Goal: Information Seeking & Learning: Learn about a topic

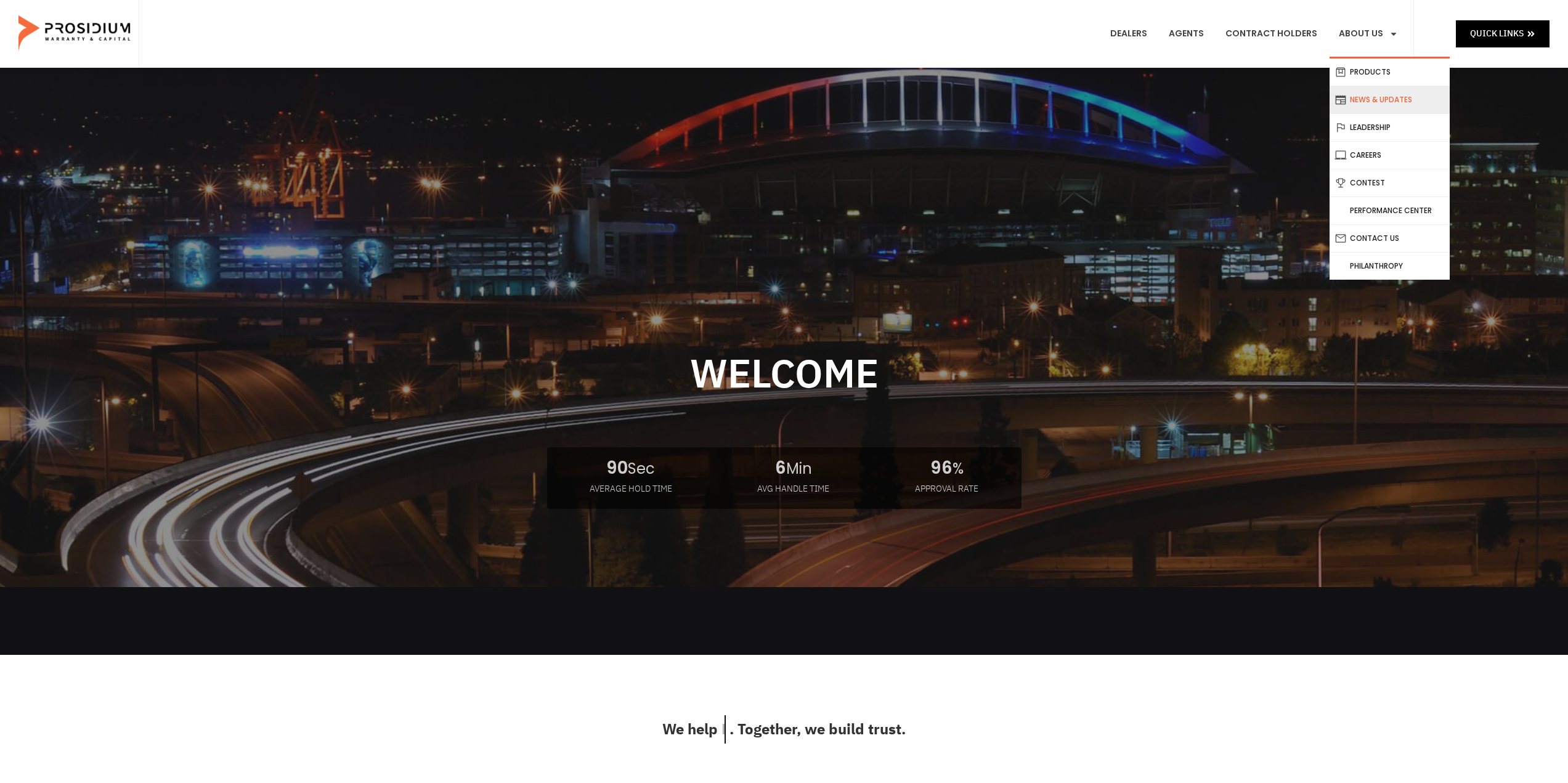
click at [1396, 102] on link "News & Updates" at bounding box center [1390, 100] width 120 height 27
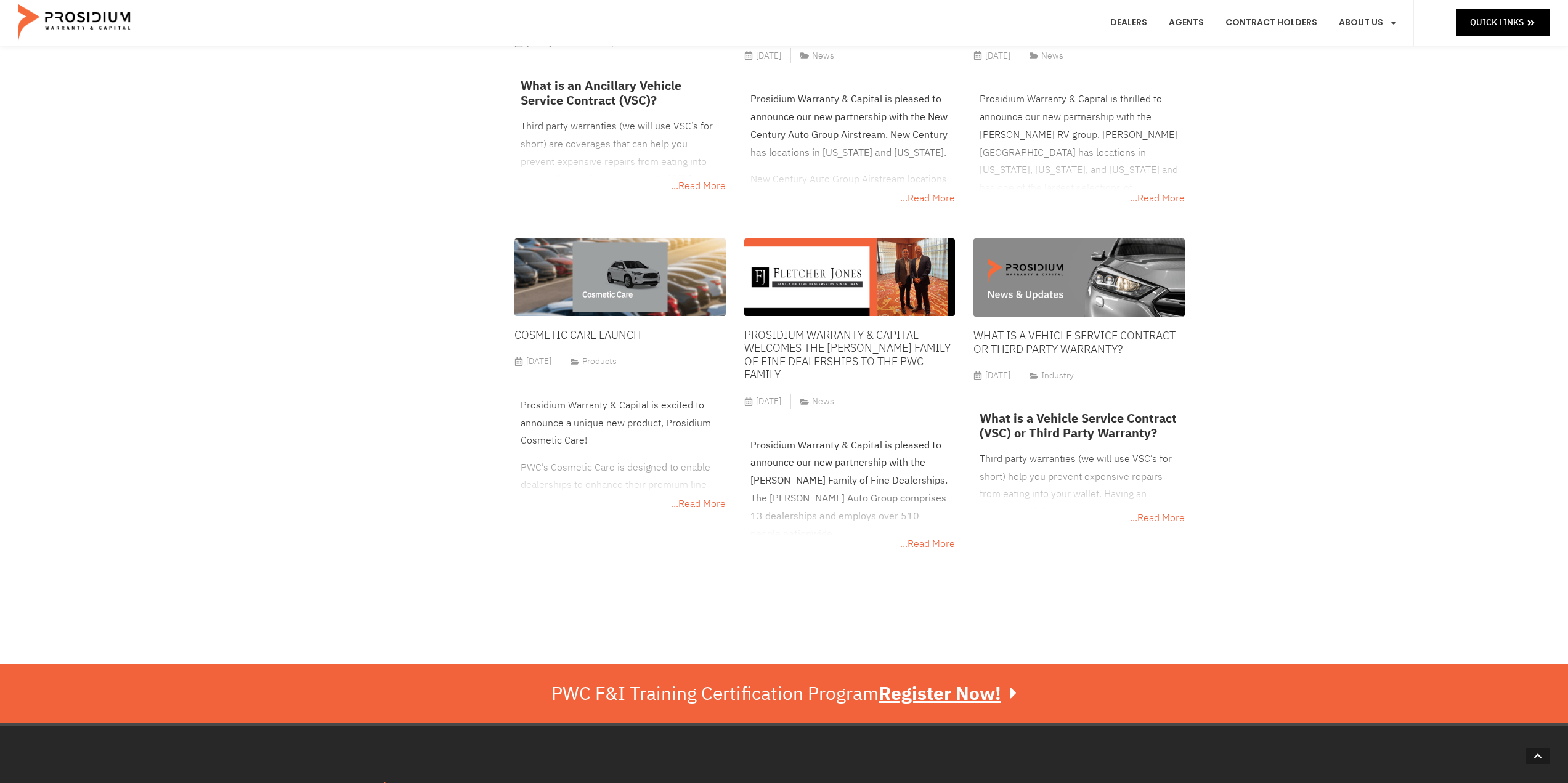
scroll to position [8748, 0]
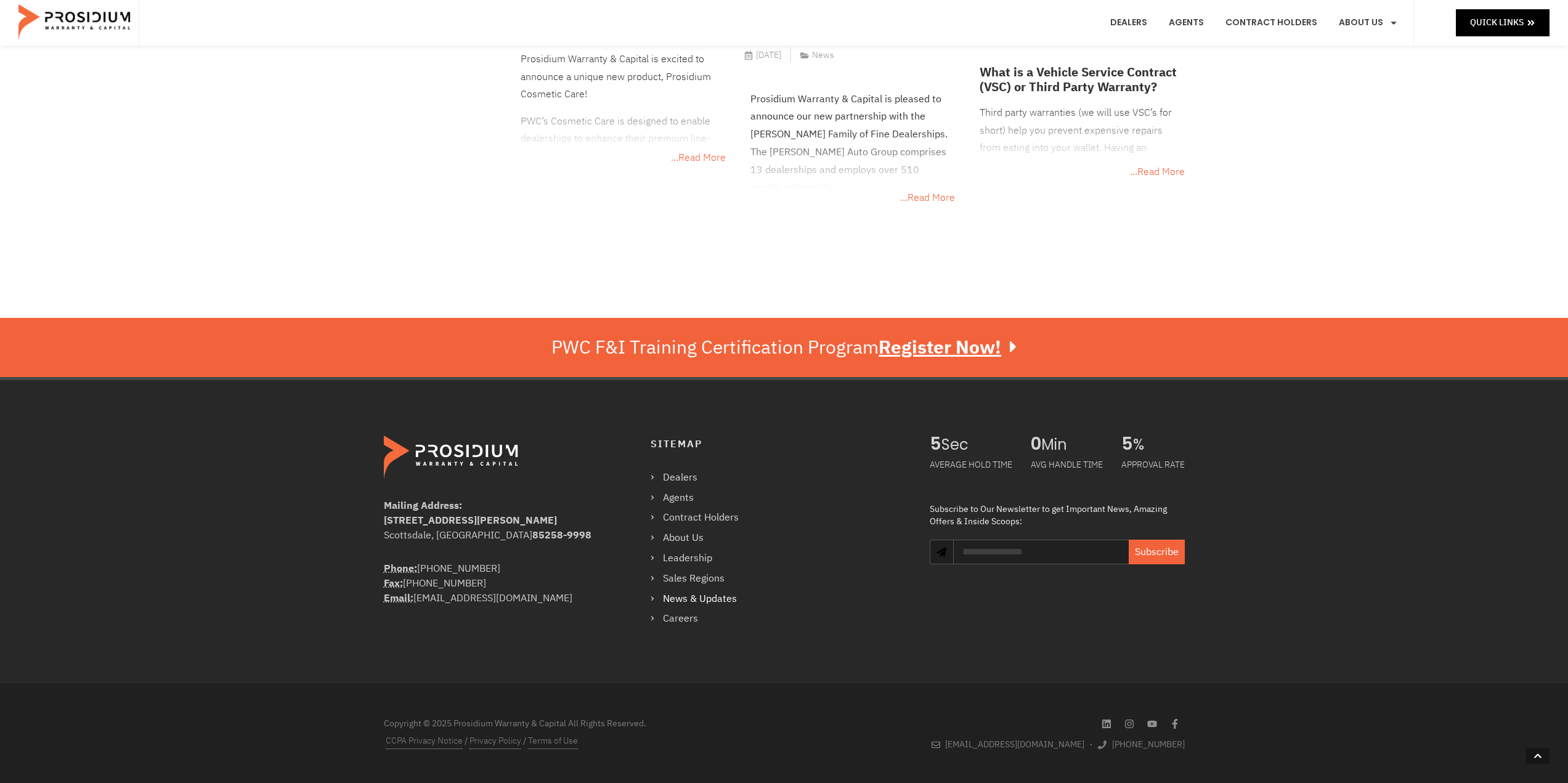
drag, startPoint x: 1405, startPoint y: 435, endPoint x: 1378, endPoint y: 554, distance: 122.0
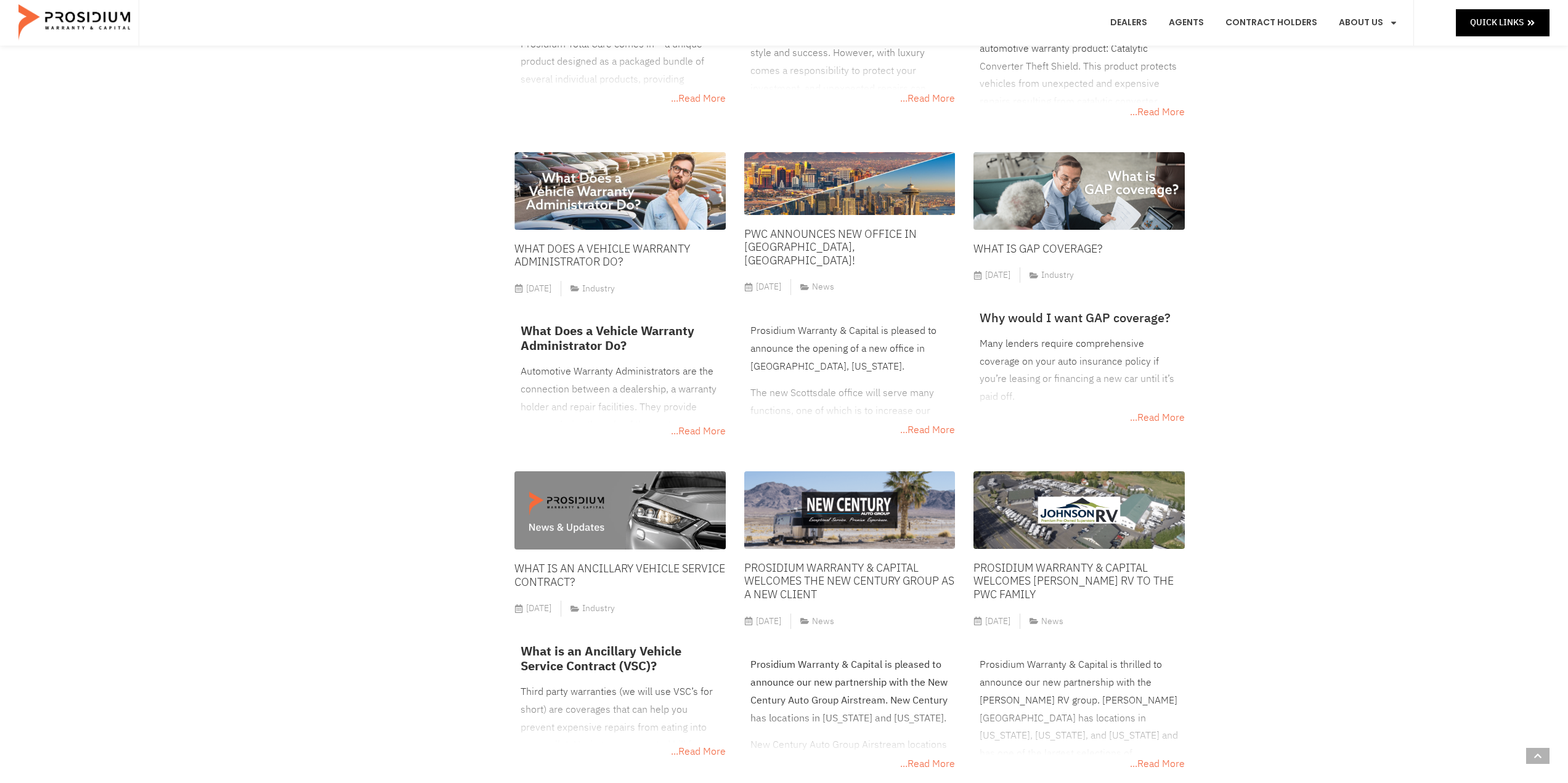
drag, startPoint x: 1325, startPoint y: 437, endPoint x: 1293, endPoint y: 285, distance: 155.3
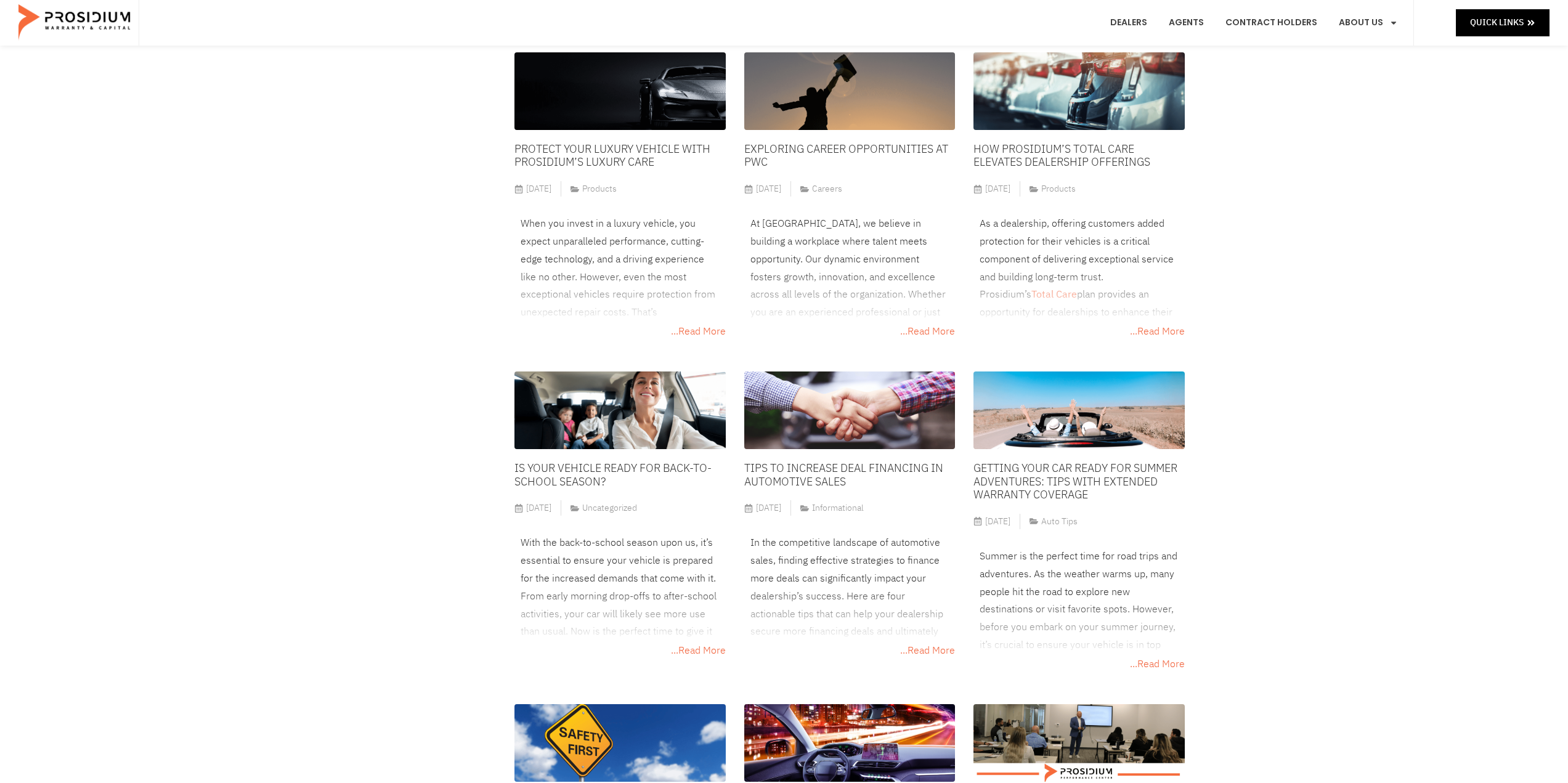
scroll to position [0, 0]
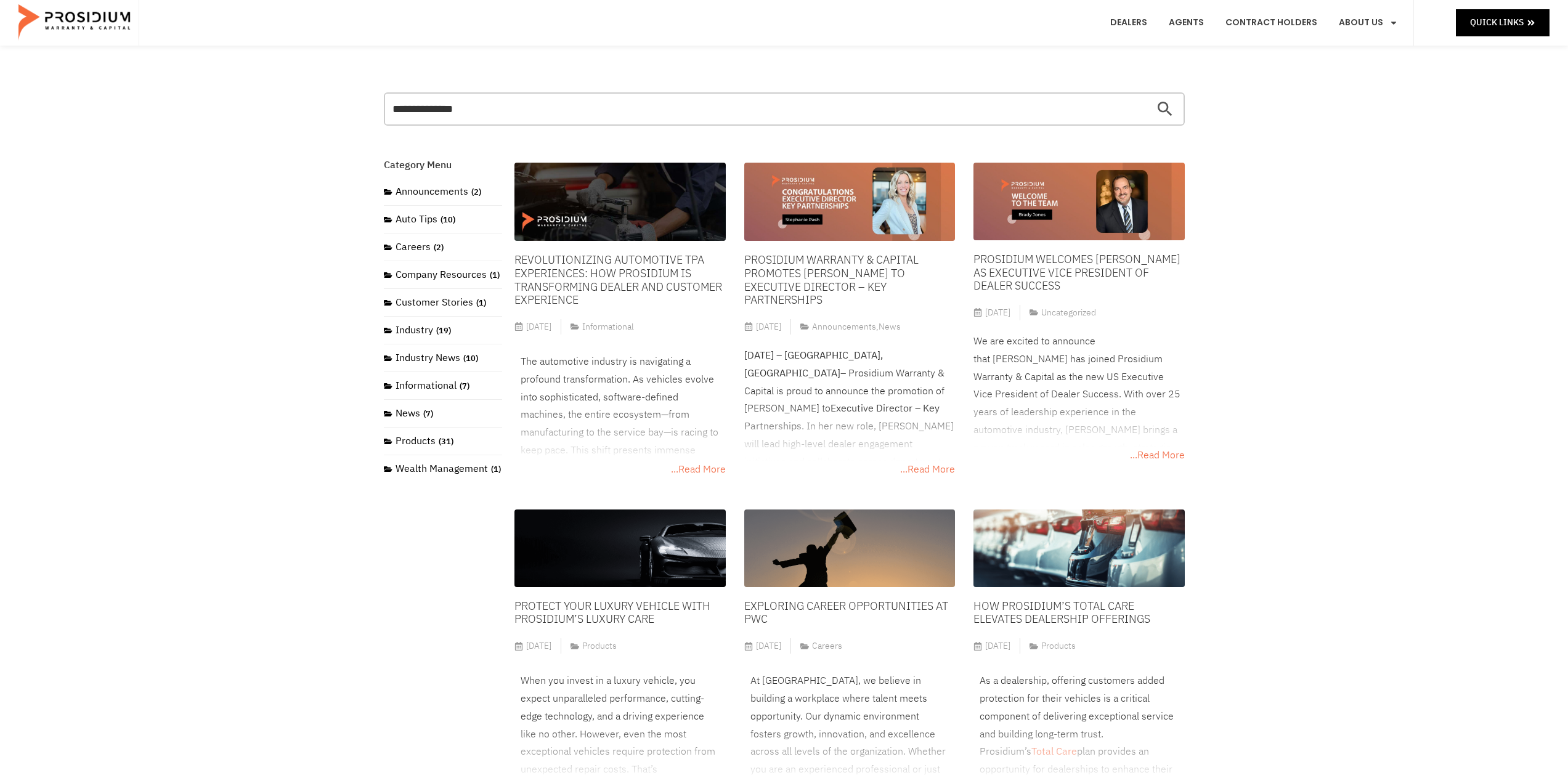
drag, startPoint x: 1316, startPoint y: 566, endPoint x: 1296, endPoint y: 382, distance: 185.1
click at [637, 211] on img at bounding box center [619, 202] width 211 height 79
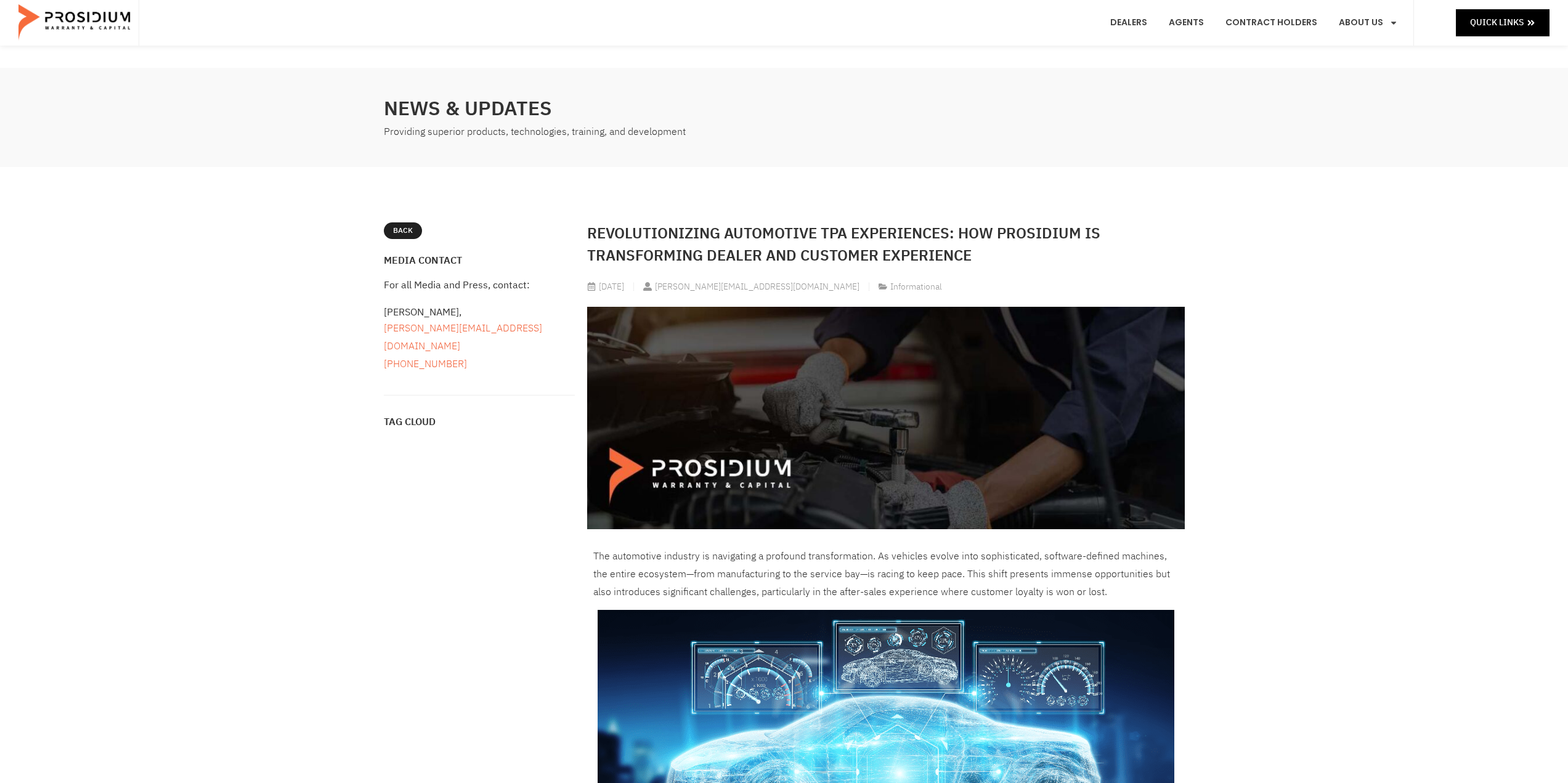
scroll to position [370, 0]
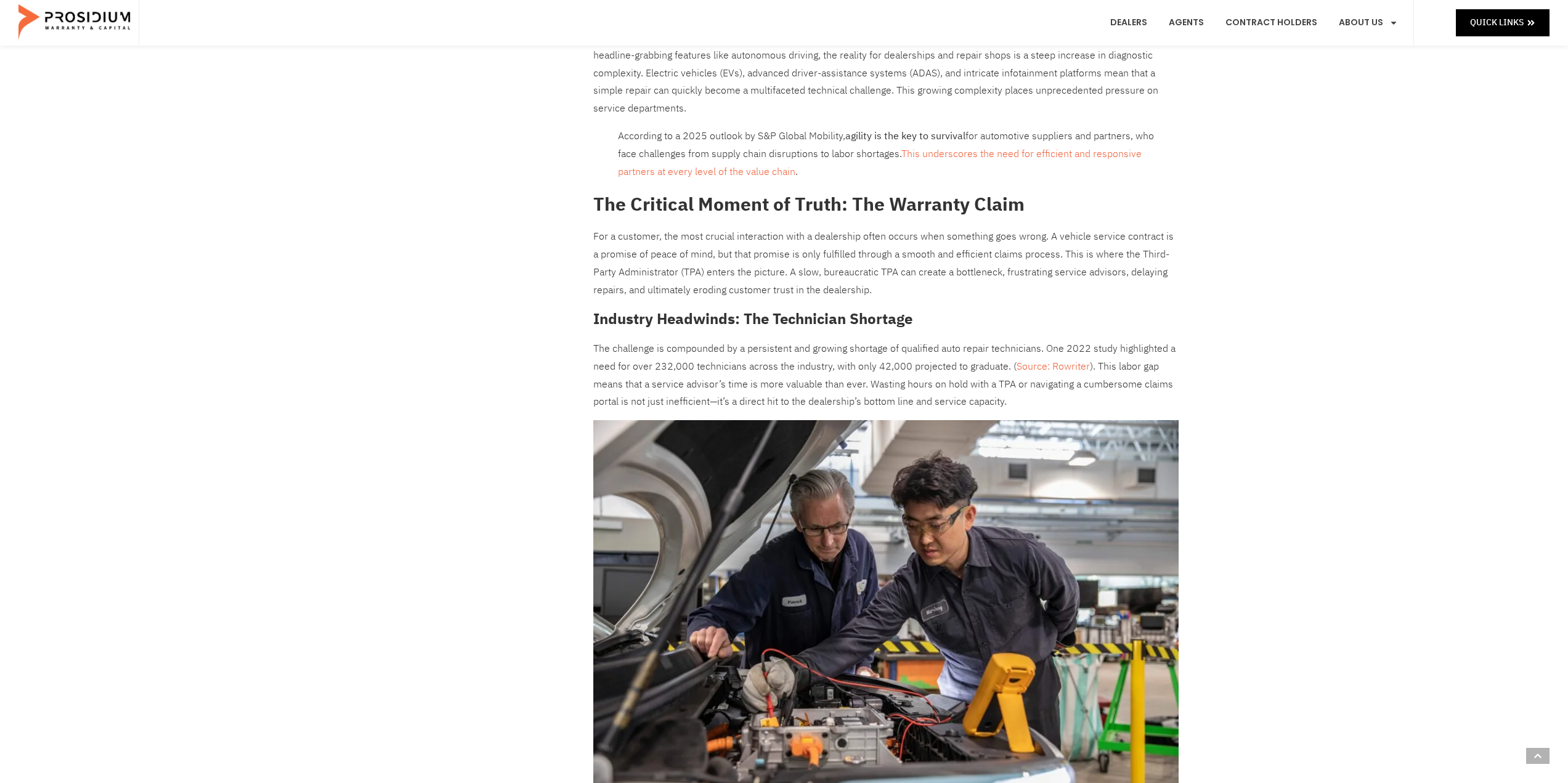
drag, startPoint x: 1204, startPoint y: 423, endPoint x: 1227, endPoint y: 498, distance: 78.4
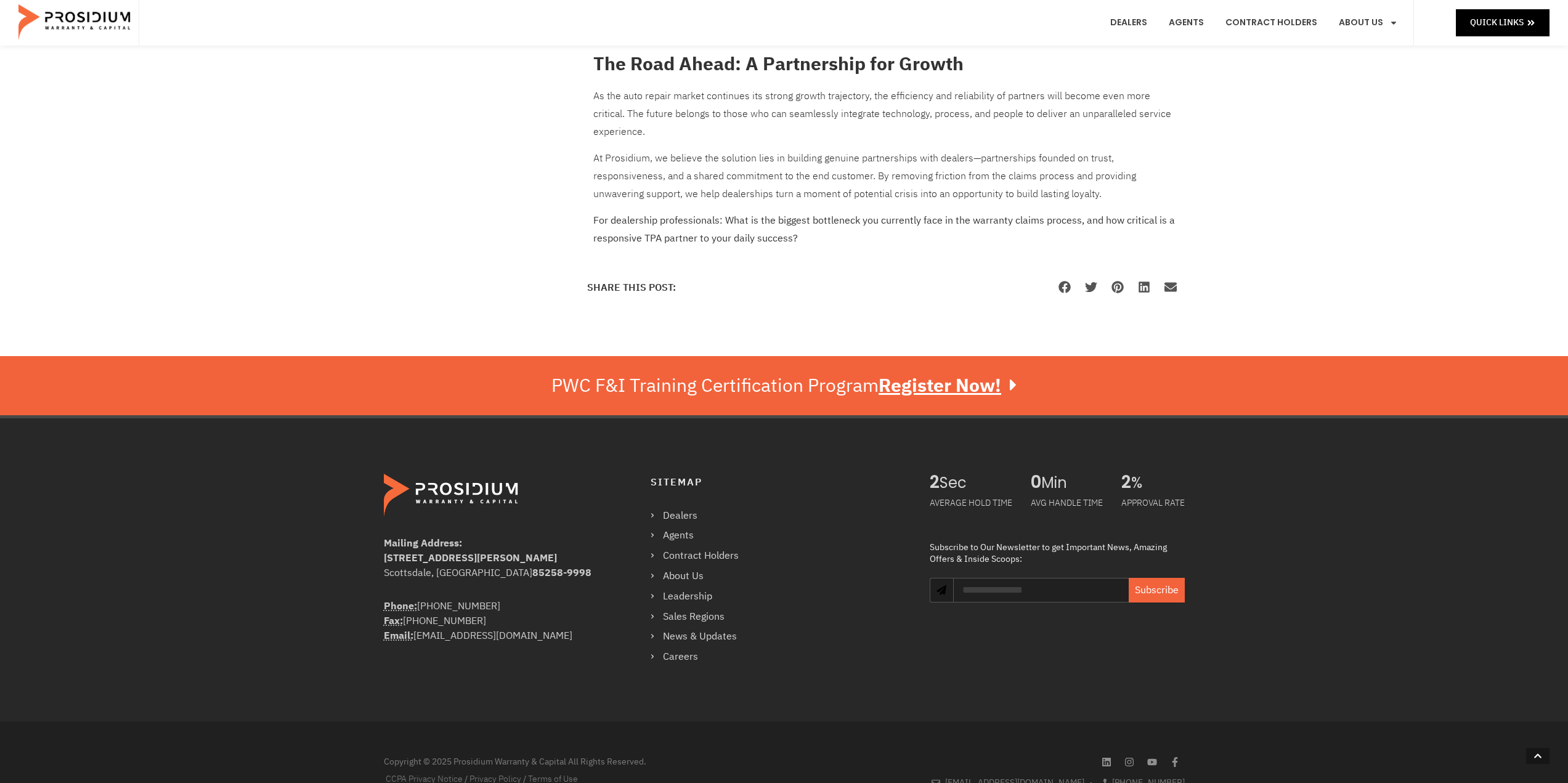
drag, startPoint x: 1250, startPoint y: 324, endPoint x: 1267, endPoint y: 406, distance: 83.7
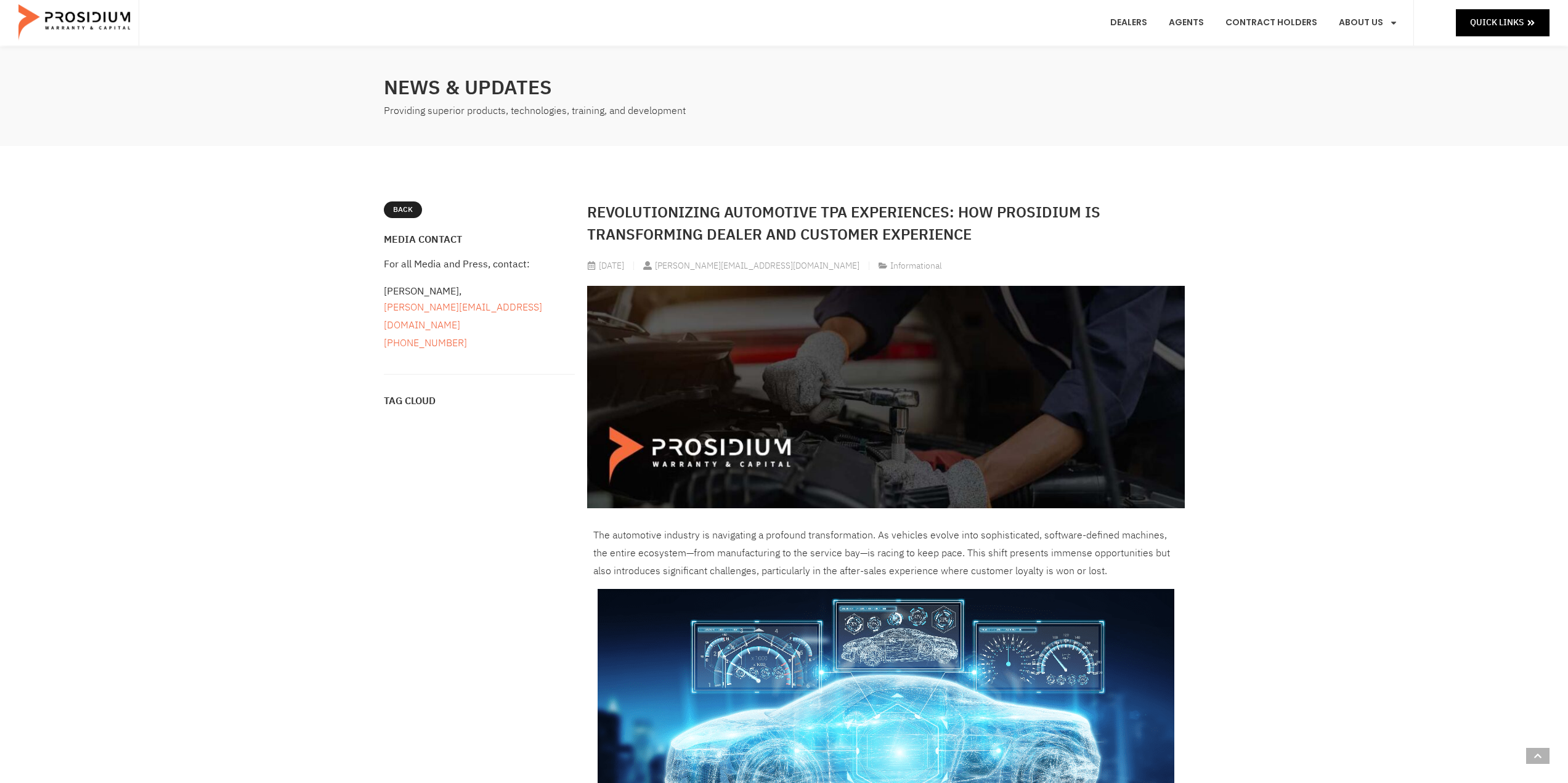
scroll to position [0, 0]
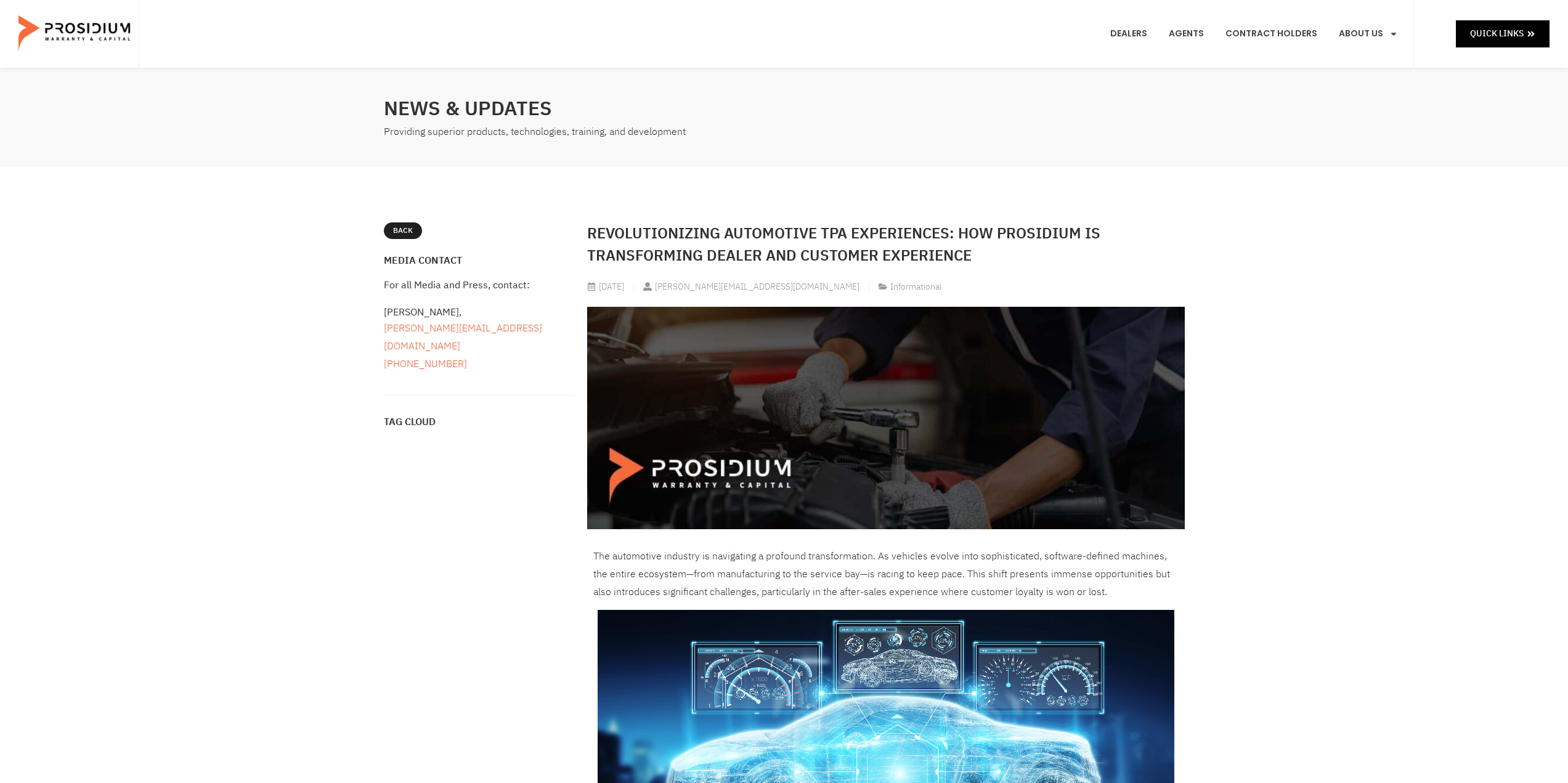
drag, startPoint x: 1336, startPoint y: 363, endPoint x: 1301, endPoint y: 240, distance: 127.9
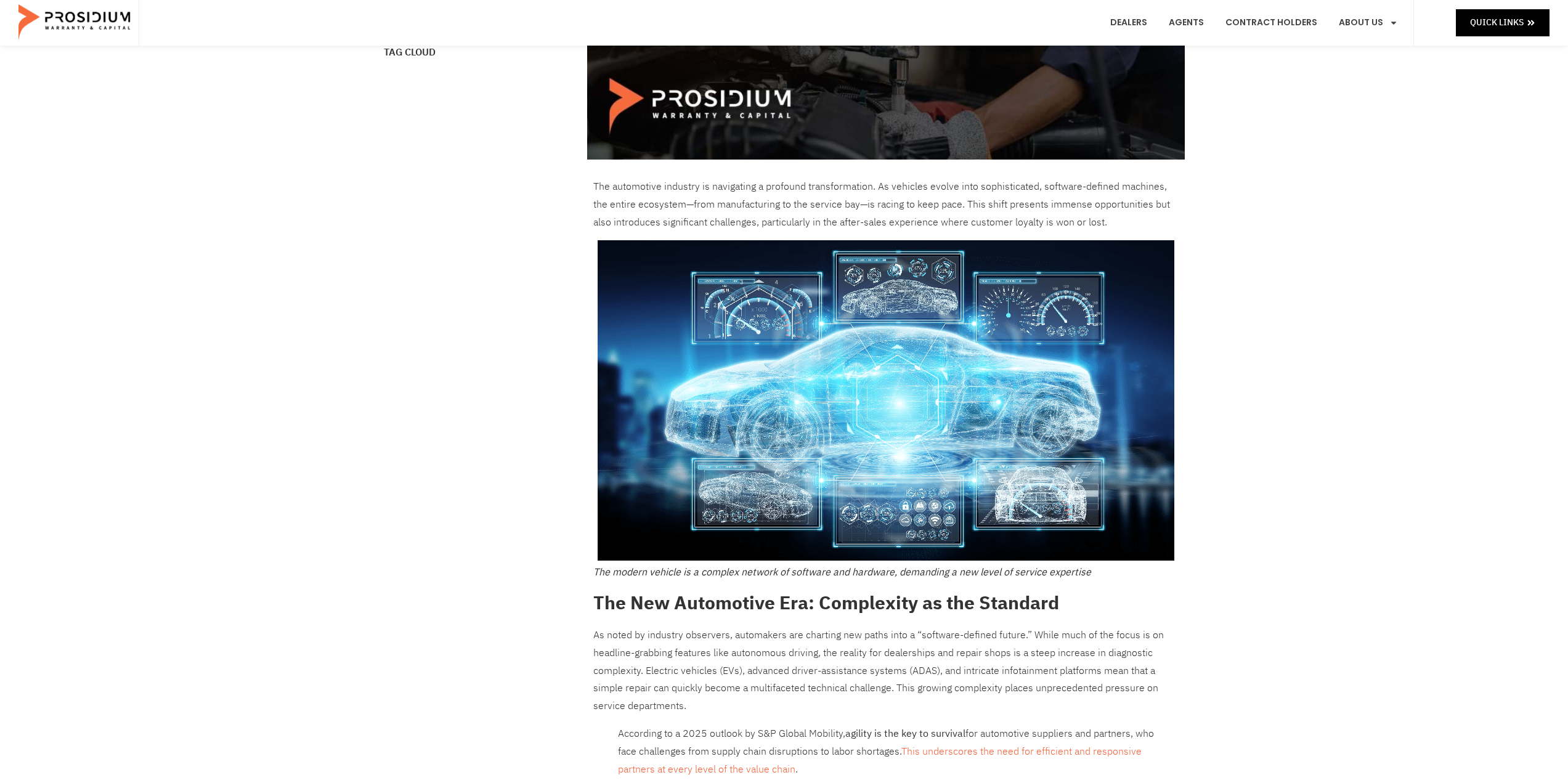
scroll to position [493, 0]
